Goal: Task Accomplishment & Management: Use online tool/utility

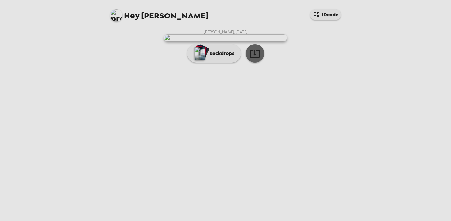
click at [254, 59] on icon "button" at bounding box center [255, 53] width 11 height 11
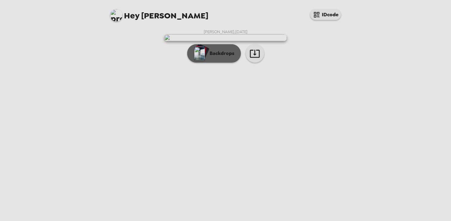
click at [209, 57] on p "Backdrops" at bounding box center [221, 53] width 28 height 7
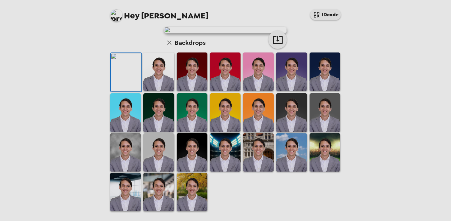
click at [160, 91] on img at bounding box center [158, 72] width 31 height 38
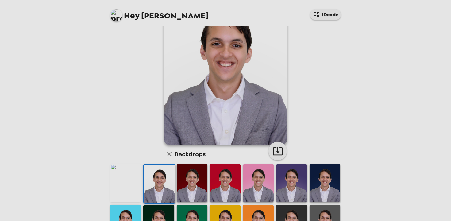
scroll to position [36, 0]
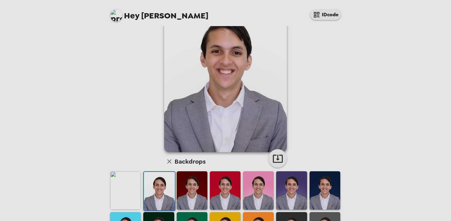
click at [127, 196] on img at bounding box center [125, 190] width 31 height 38
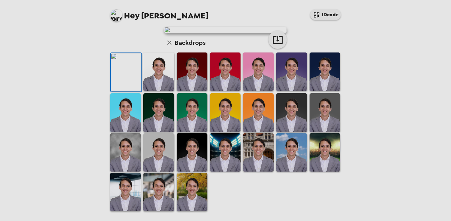
scroll to position [98, 0]
click at [160, 91] on img at bounding box center [158, 72] width 31 height 38
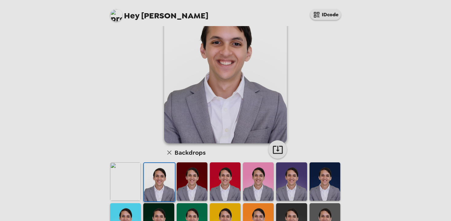
scroll to position [38, 0]
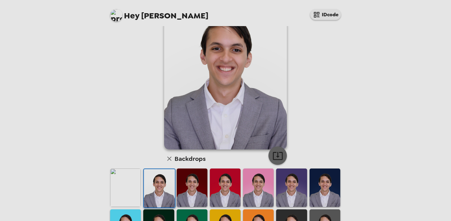
click at [278, 155] on icon "button" at bounding box center [278, 156] width 10 height 8
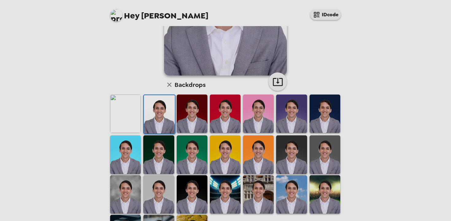
click at [323, 117] on img at bounding box center [325, 114] width 31 height 38
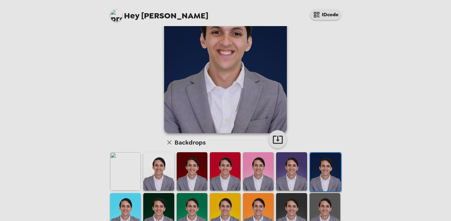
scroll to position [30, 0]
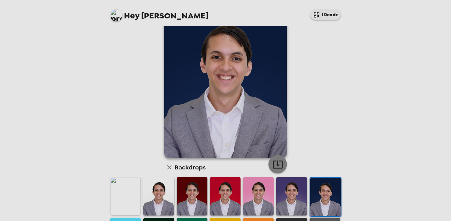
click at [274, 168] on icon "button" at bounding box center [278, 164] width 11 height 11
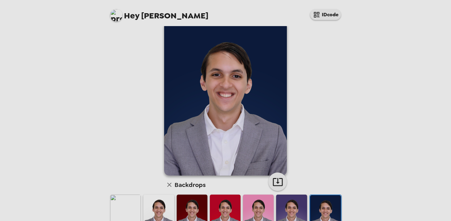
scroll to position [0, 0]
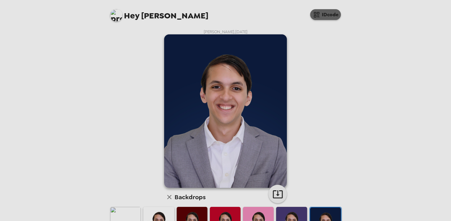
click at [330, 14] on button "IDcode" at bounding box center [325, 14] width 31 height 11
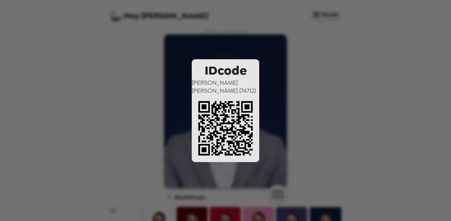
click at [323, 40] on div "IDcode [PERSON_NAME] ( 74712 )" at bounding box center [225, 110] width 451 height 221
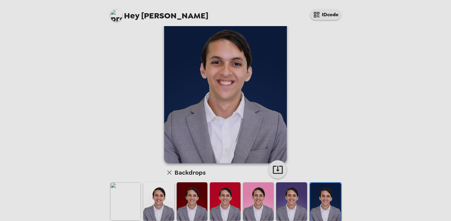
scroll to position [37, 0]
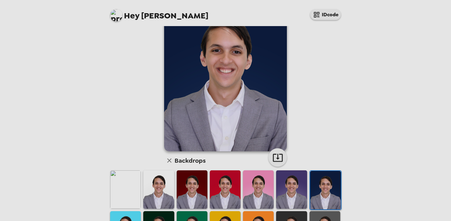
click at [129, 174] on img at bounding box center [125, 189] width 31 height 38
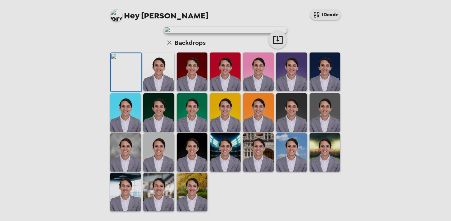
scroll to position [0, 0]
